Goal: Information Seeking & Learning: Learn about a topic

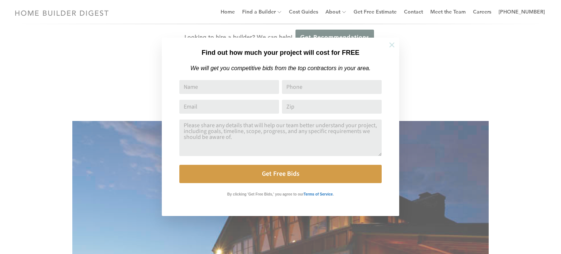
click at [392, 43] on icon at bounding box center [392, 45] width 8 height 8
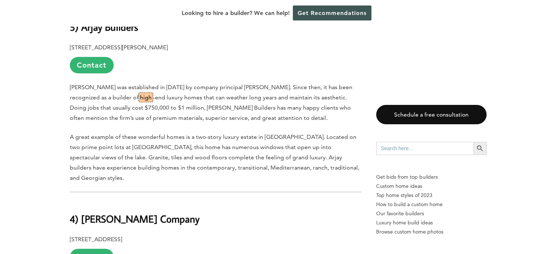
scroll to position [2591, 0]
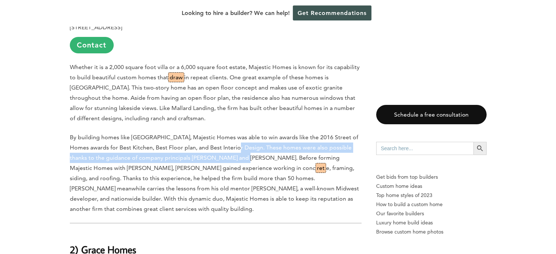
click at [223, 132] on p "By building homes like [GEOGRAPHIC_DATA], Majestic Homes was able to win awards…" at bounding box center [216, 173] width 292 height 82
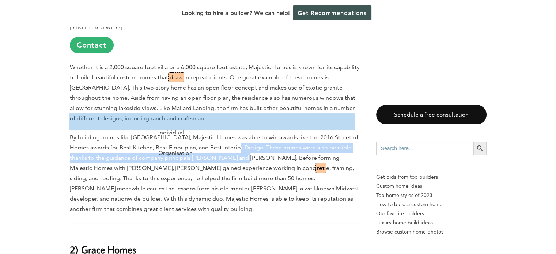
click at [124, 134] on span "By building homes like [GEOGRAPHIC_DATA], Majestic Homes was able to win awards…" at bounding box center [214, 173] width 289 height 79
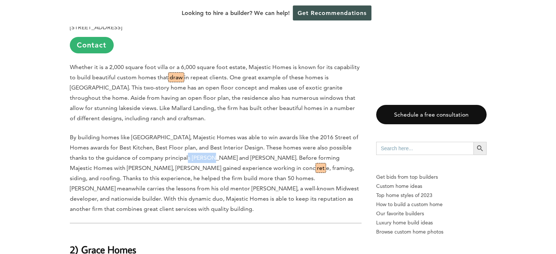
drag, startPoint x: 164, startPoint y: 128, endPoint x: 190, endPoint y: 126, distance: 26.7
click at [190, 134] on span "By building homes like [GEOGRAPHIC_DATA], Majestic Homes was able to win awards…" at bounding box center [214, 173] width 289 height 79
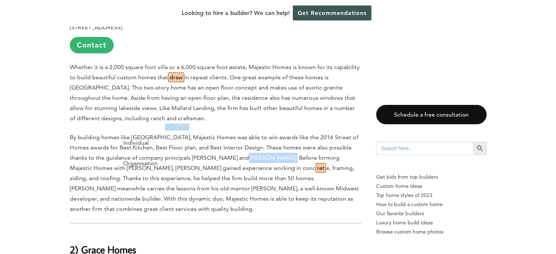
drag, startPoint x: 219, startPoint y: 124, endPoint x: 262, endPoint y: 130, distance: 43.1
click at [262, 134] on span "By building homes like [GEOGRAPHIC_DATA], Majestic Homes was able to win awards…" at bounding box center [214, 173] width 289 height 79
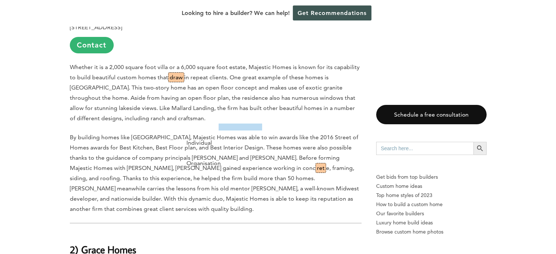
drag, startPoint x: 182, startPoint y: 108, endPoint x: 203, endPoint y: 108, distance: 21.2
click at [203, 134] on span "By building homes like [GEOGRAPHIC_DATA], Majestic Homes was able to win awards…" at bounding box center [214, 173] width 289 height 79
